Goal: Understand process/instructions: Learn how to perform a task or action

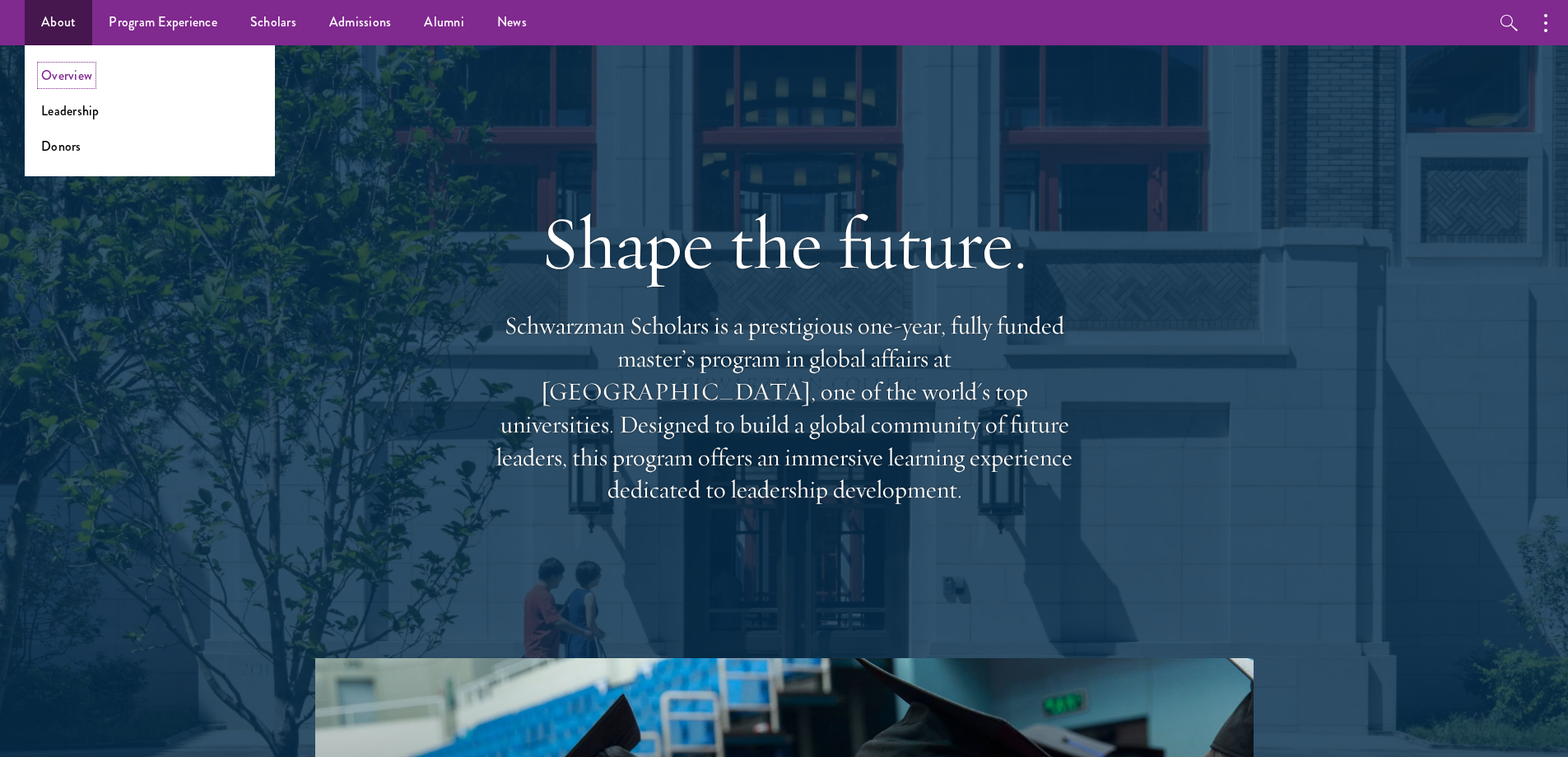
click at [80, 74] on link "Overview" at bounding box center [67, 75] width 51 height 19
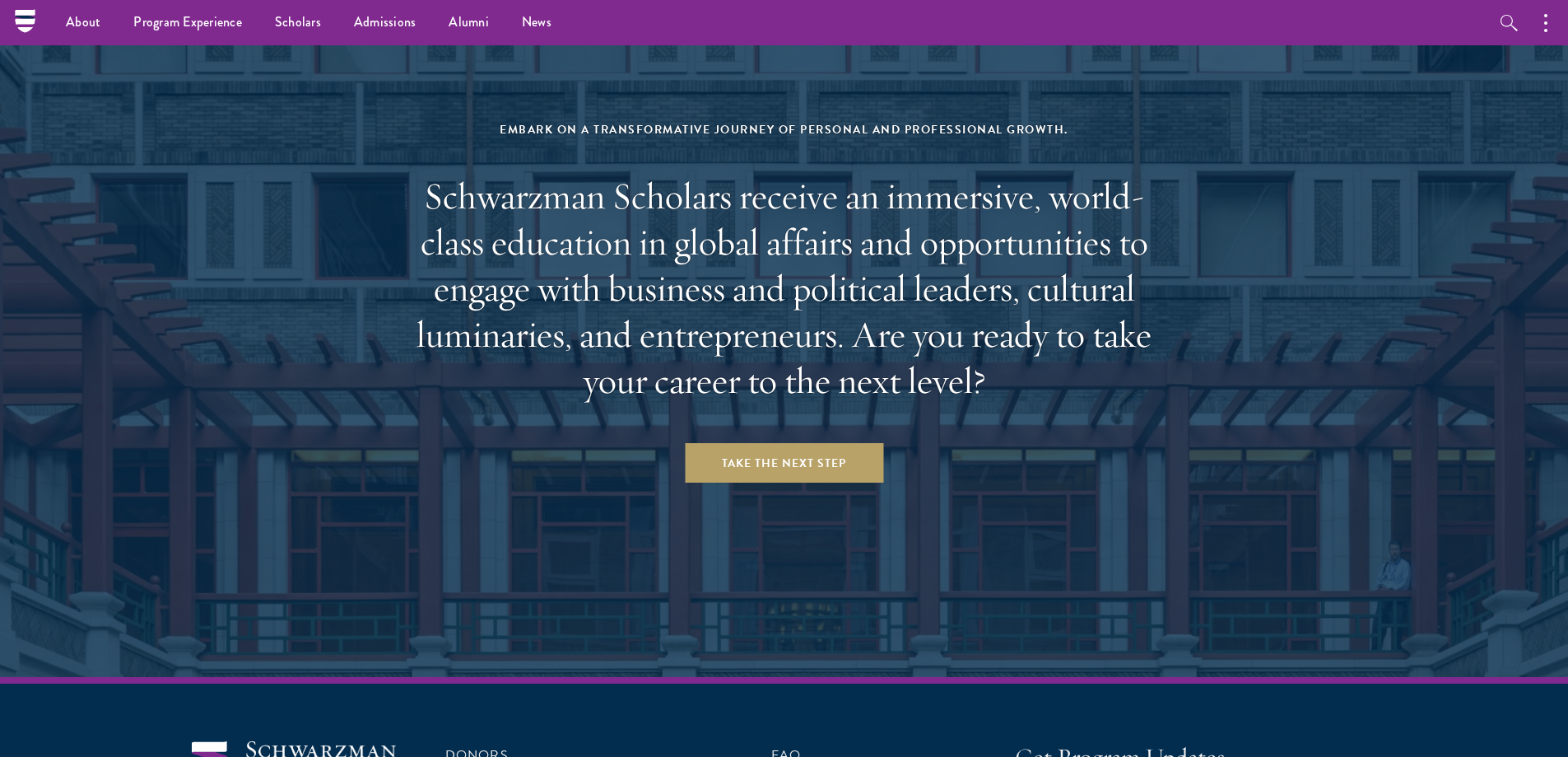
scroll to position [6588, 0]
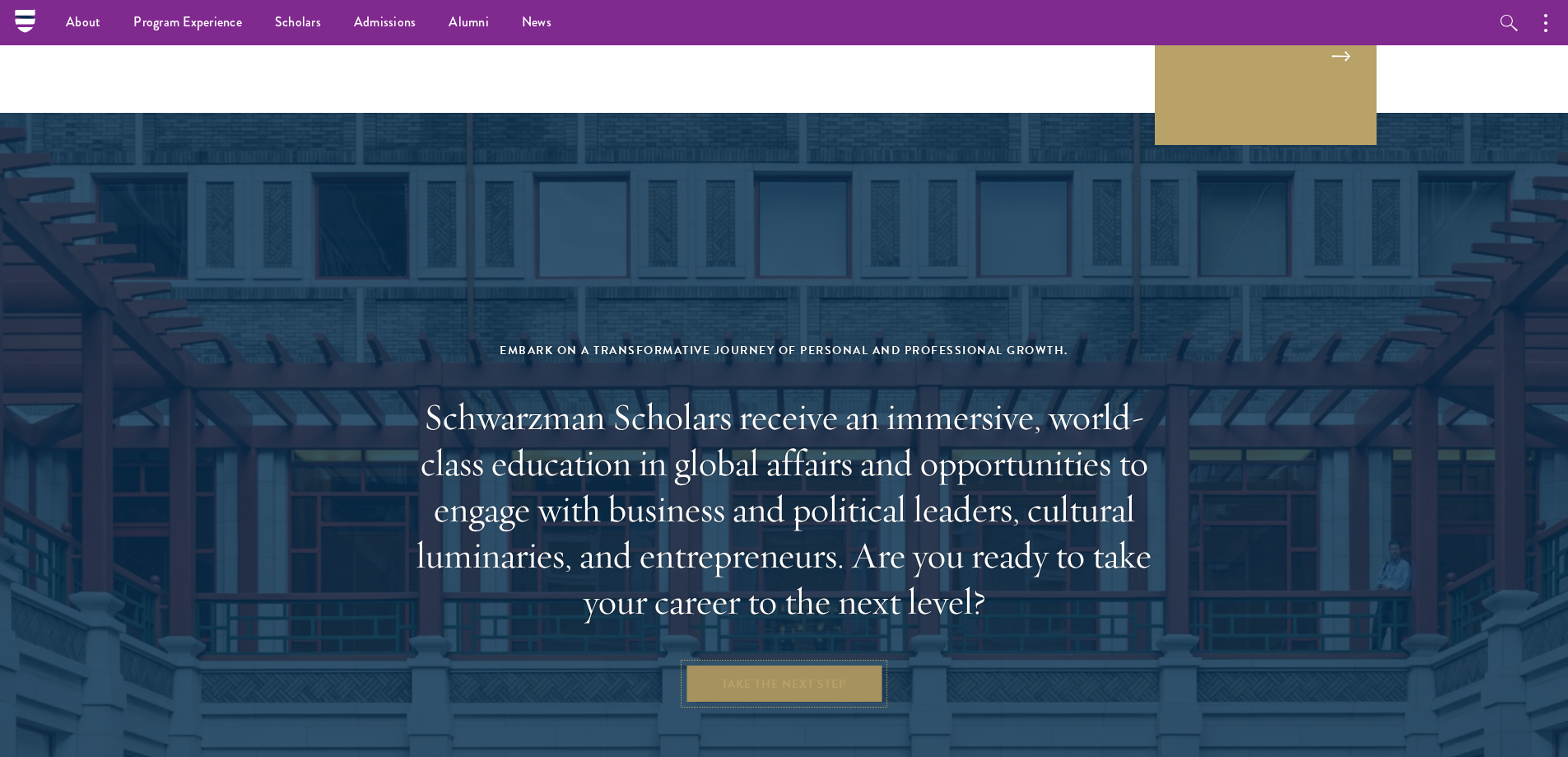
click at [795, 664] on link "Take the Next Step" at bounding box center [784, 683] width 199 height 40
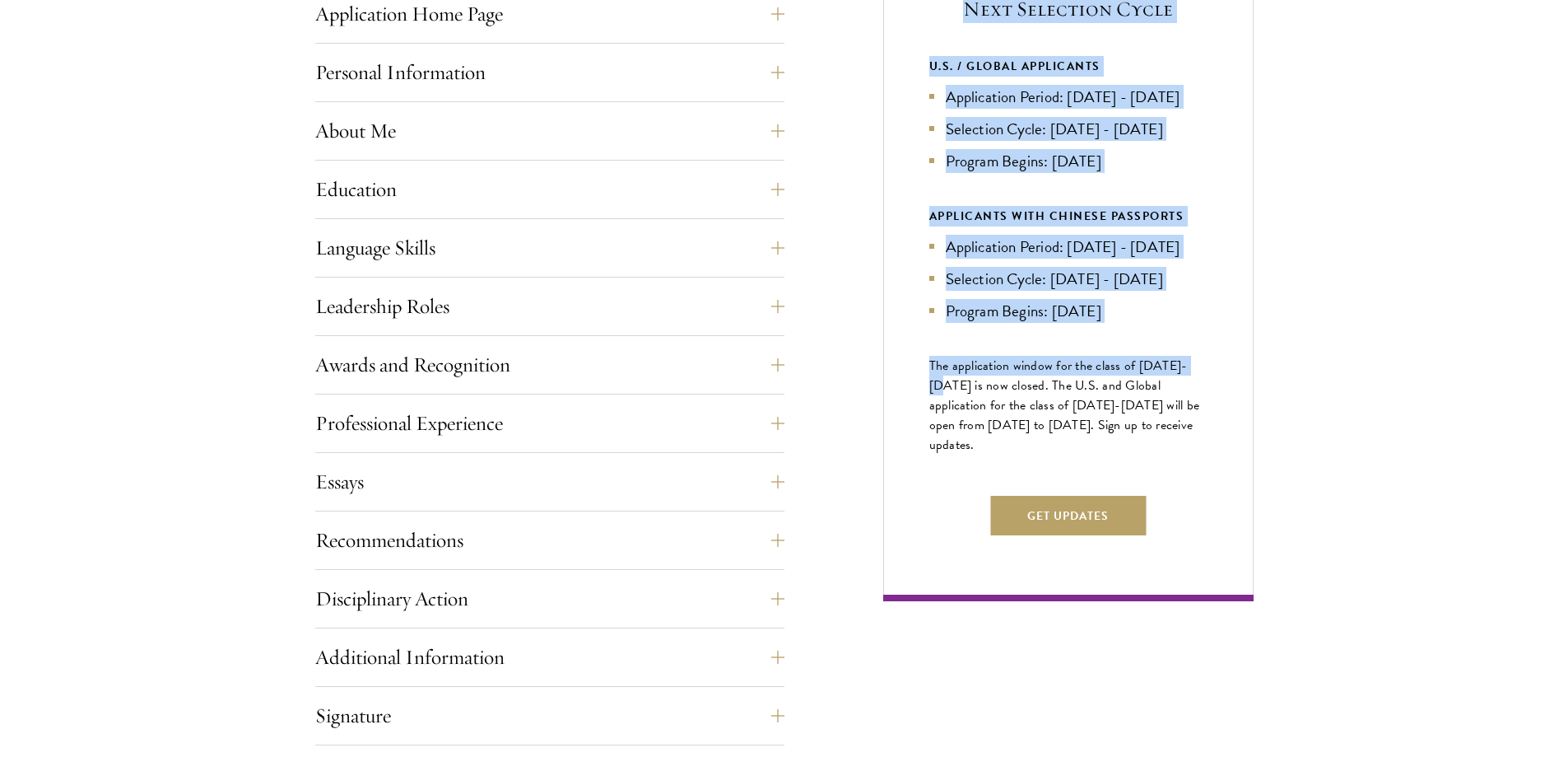
scroll to position [741, 0]
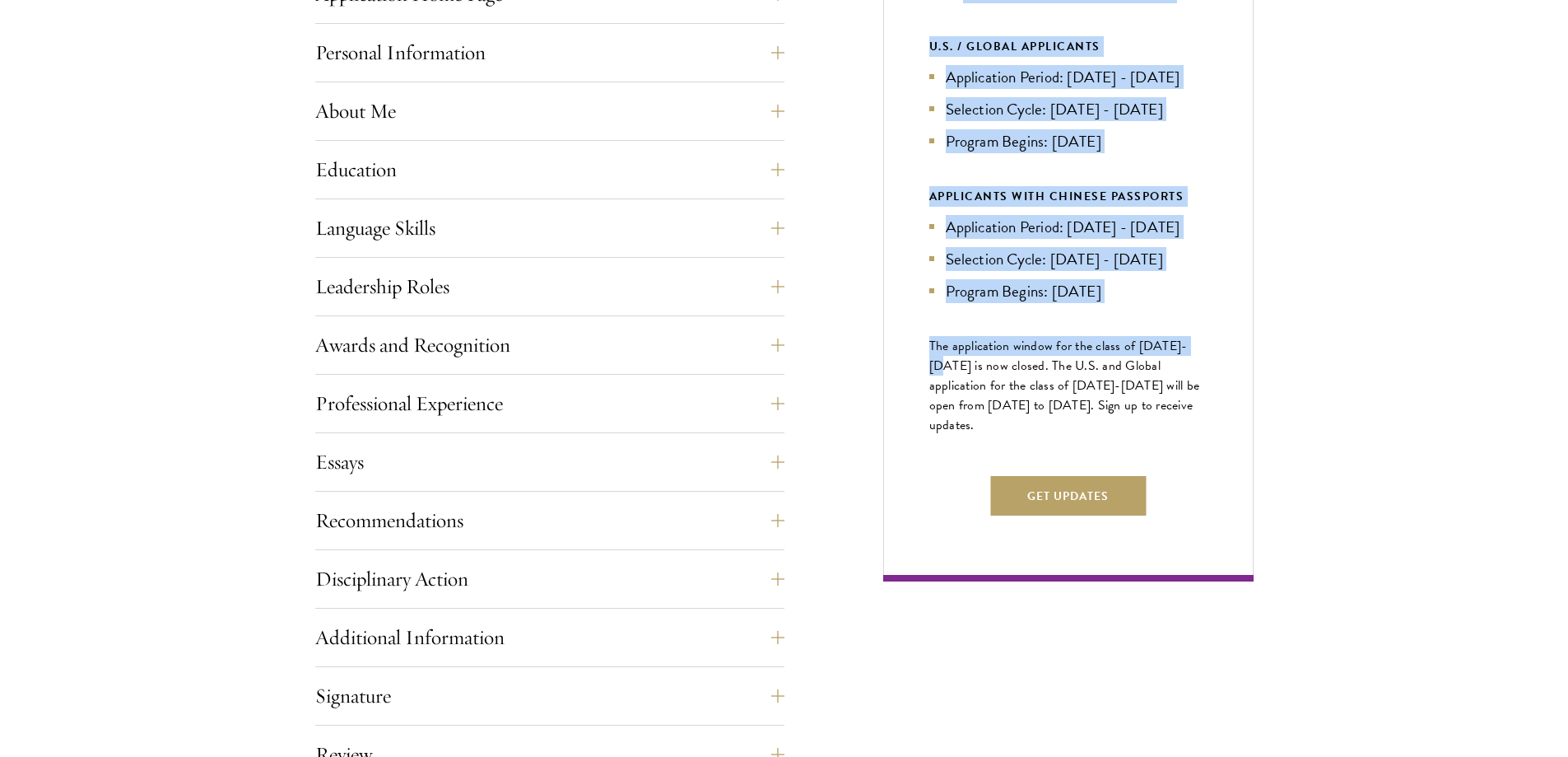
drag, startPoint x: 957, startPoint y: 321, endPoint x: 1222, endPoint y: 473, distance: 305.5
click at [1222, 473] on div "Next Selection Cycle U.S. / GLOBAL APPLICANTS Application Period: Apr 2026 - Se…" at bounding box center [1068, 254] width 370 height 656
copy div "Next Selection Cycle U.S. / GLOBAL APPLICANTS Application Period: Apr 2026 - Se…"
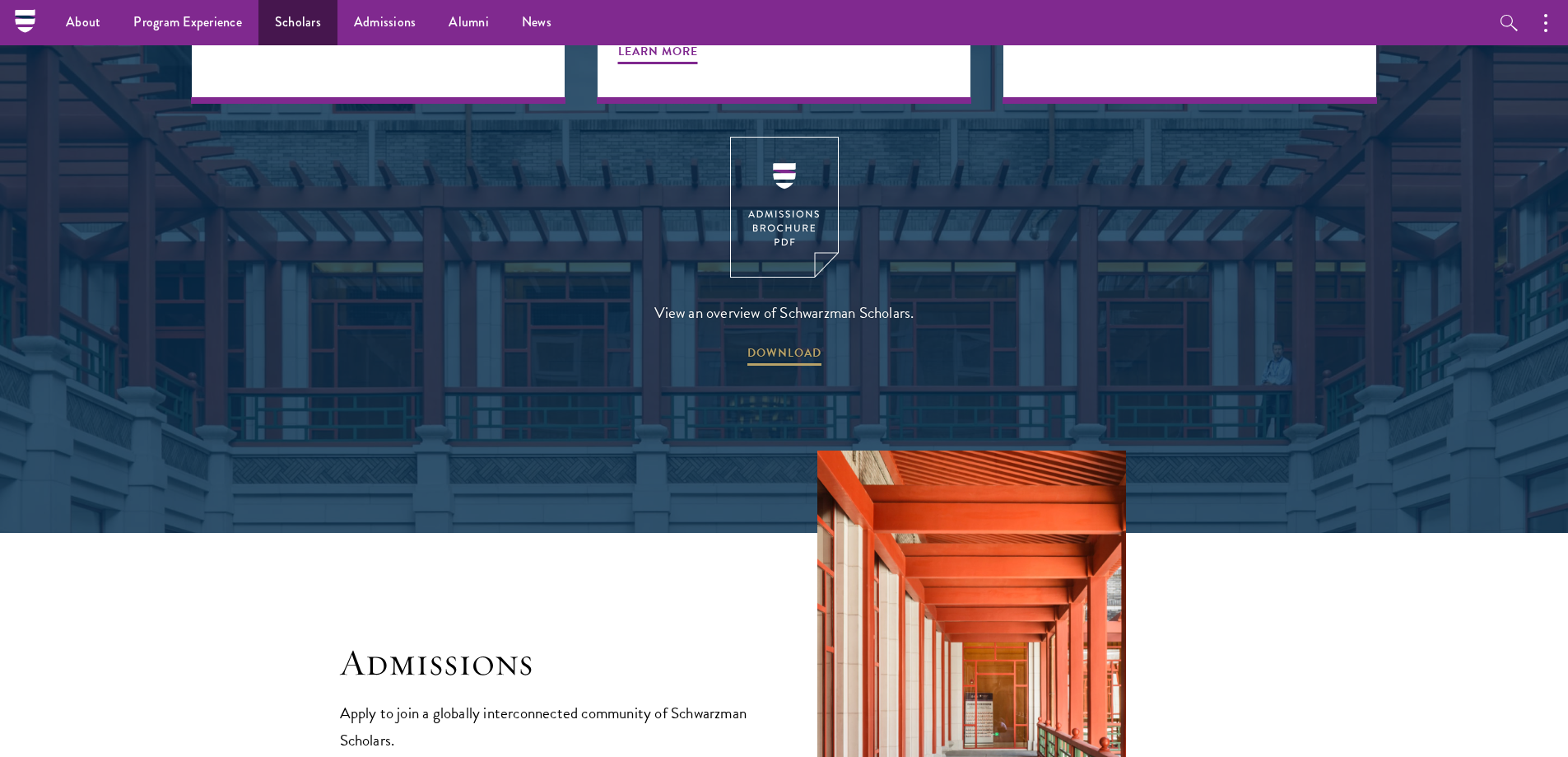
scroll to position [2306, 0]
